Goal: Information Seeking & Learning: Find specific fact

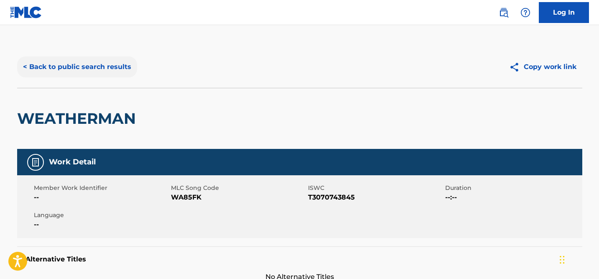
click at [54, 68] on button "< Back to public search results" at bounding box center [77, 66] width 120 height 21
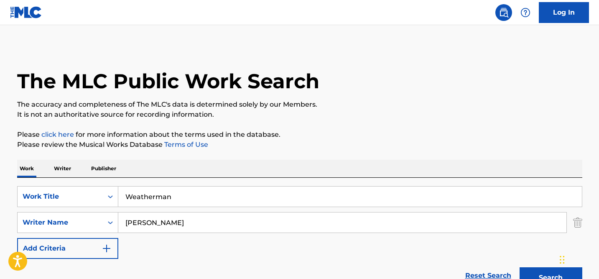
scroll to position [128, 0]
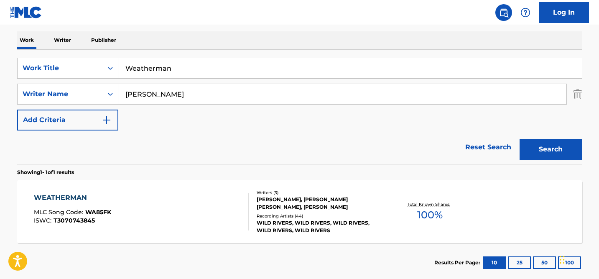
click at [147, 67] on input "Weatherman" at bounding box center [350, 68] width 464 height 20
type input "cave"
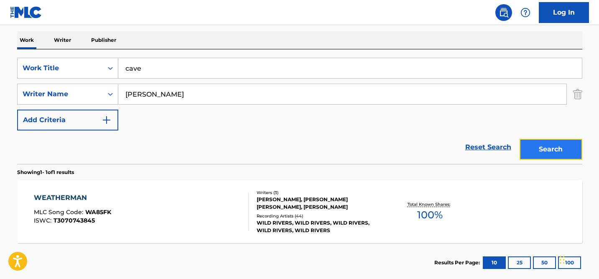
click at [545, 154] on button "Search" at bounding box center [551, 149] width 63 height 21
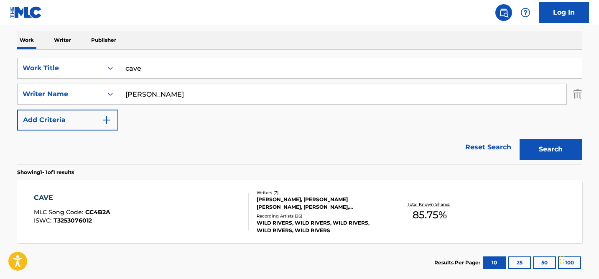
click at [233, 209] on div "CAVE MLC Song Code : CC4B2A ISWC : T3253076012" at bounding box center [141, 212] width 215 height 38
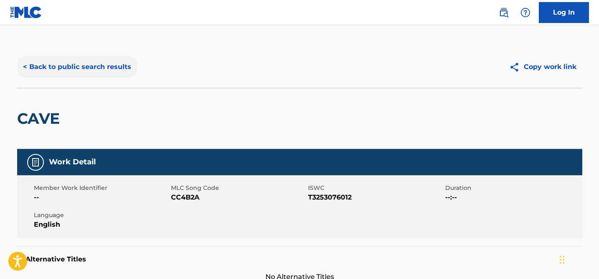
click at [63, 69] on button "< Back to public search results" at bounding box center [77, 66] width 120 height 21
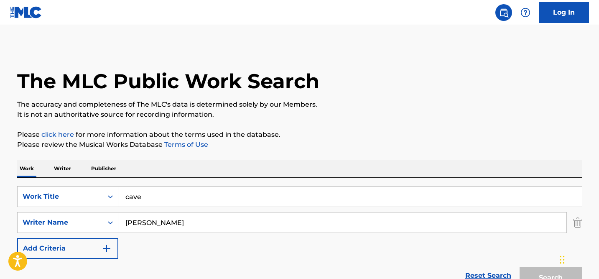
scroll to position [128, 0]
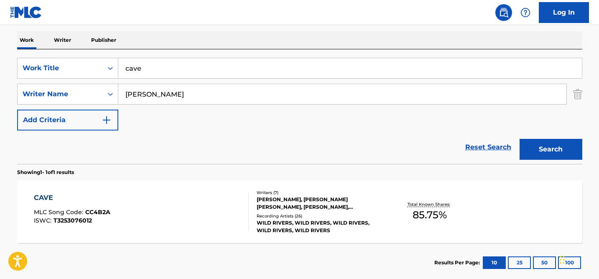
click at [33, 13] on img at bounding box center [26, 12] width 32 height 12
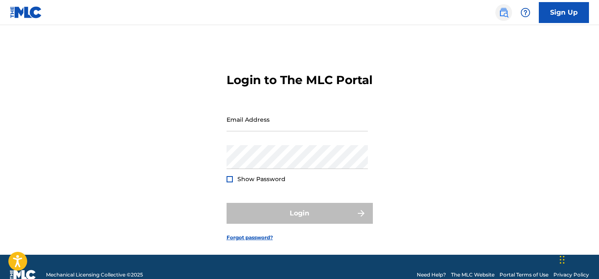
click at [504, 14] on img at bounding box center [504, 13] width 10 height 10
